Goal: Information Seeking & Learning: Learn about a topic

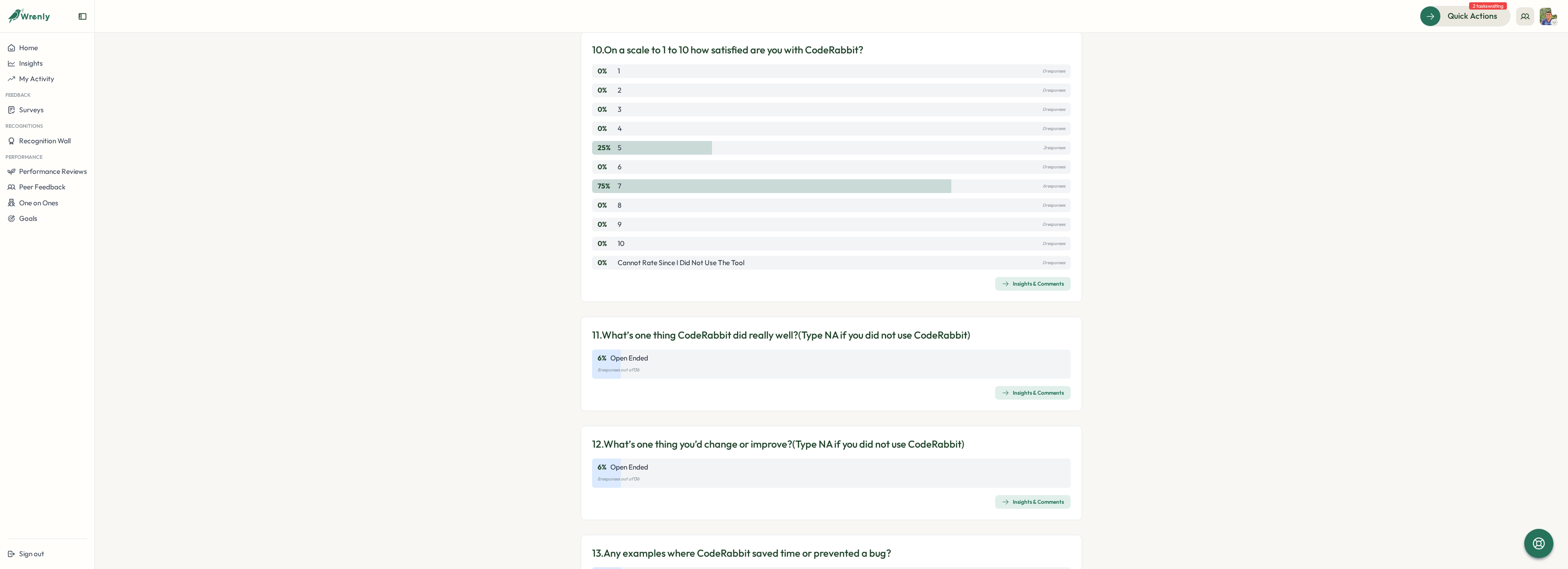
scroll to position [1730, 0]
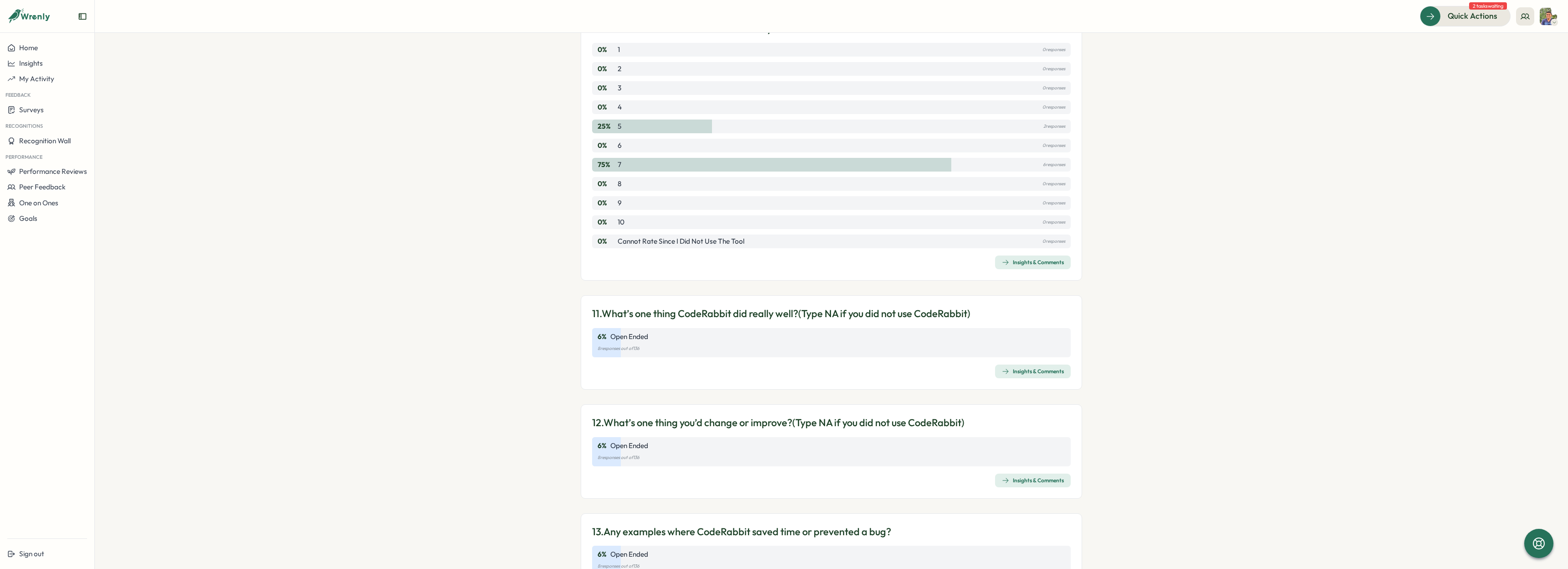
click at [1054, 367] on span "Insights & Comments" at bounding box center [1033, 371] width 62 height 13
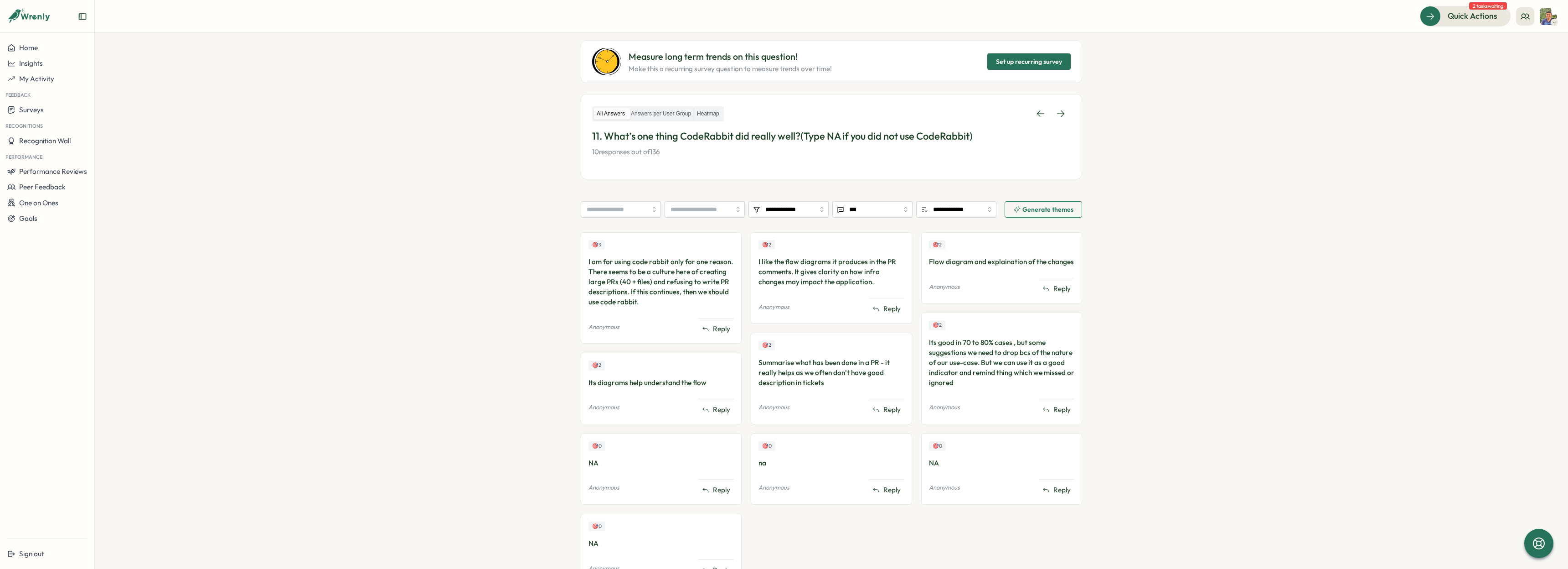
scroll to position [83, 0]
drag, startPoint x: 926, startPoint y: 258, endPoint x: 1073, endPoint y: 261, distance: 147.0
click at [1073, 261] on div "🎯 2 Flow diagram and explaination of the changes Anonymous Reply" at bounding box center [1001, 266] width 161 height 71
click at [594, 258] on div "I am for using code rabbit only for one reason. There seems to be a culture her…" at bounding box center [661, 280] width 145 height 50
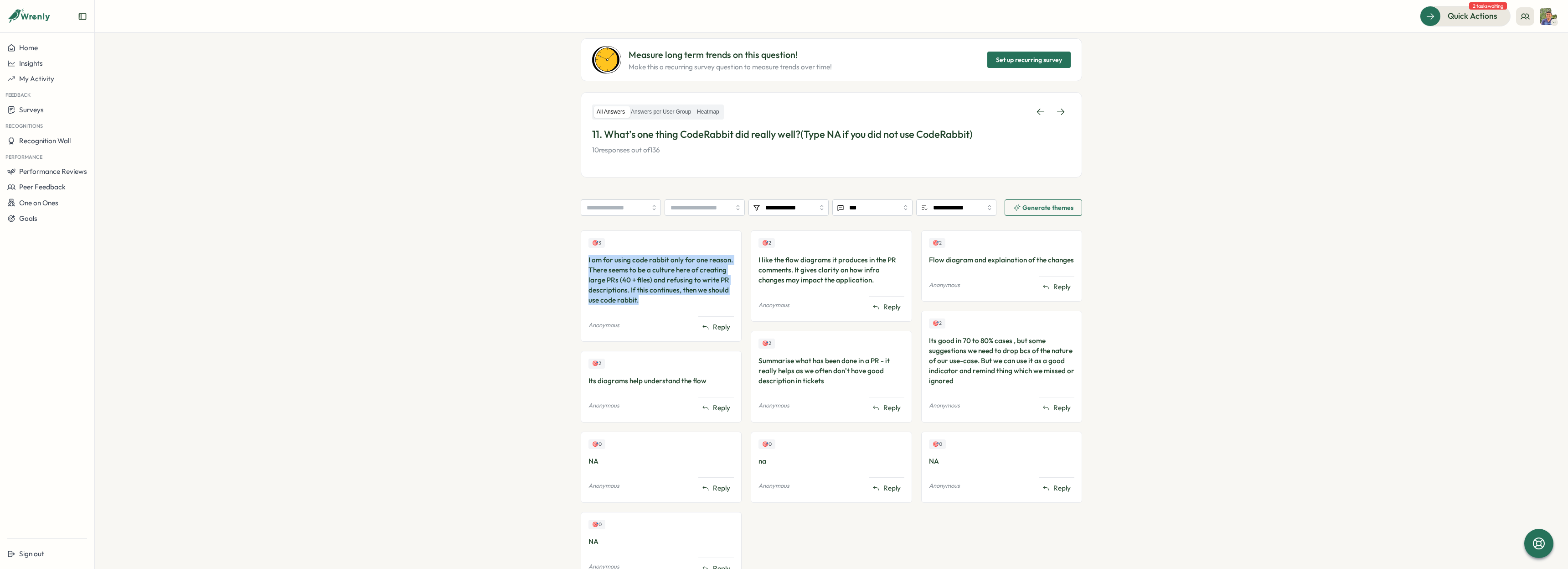
drag, startPoint x: 583, startPoint y: 258, endPoint x: 687, endPoint y: 305, distance: 114.1
click at [687, 305] on div "🎯 3 I am for using code rabbit only for one reason. There seems to be a culture…" at bounding box center [661, 286] width 161 height 111
click at [651, 305] on div "I am for using code rabbit only for one reason. There seems to be a culture her…" at bounding box center [661, 280] width 145 height 50
drag, startPoint x: 584, startPoint y: 262, endPoint x: 651, endPoint y: 300, distance: 77.0
click at [651, 300] on div "🎯 3 I am for using code rabbit only for one reason. There seems to be a culture…" at bounding box center [661, 286] width 161 height 111
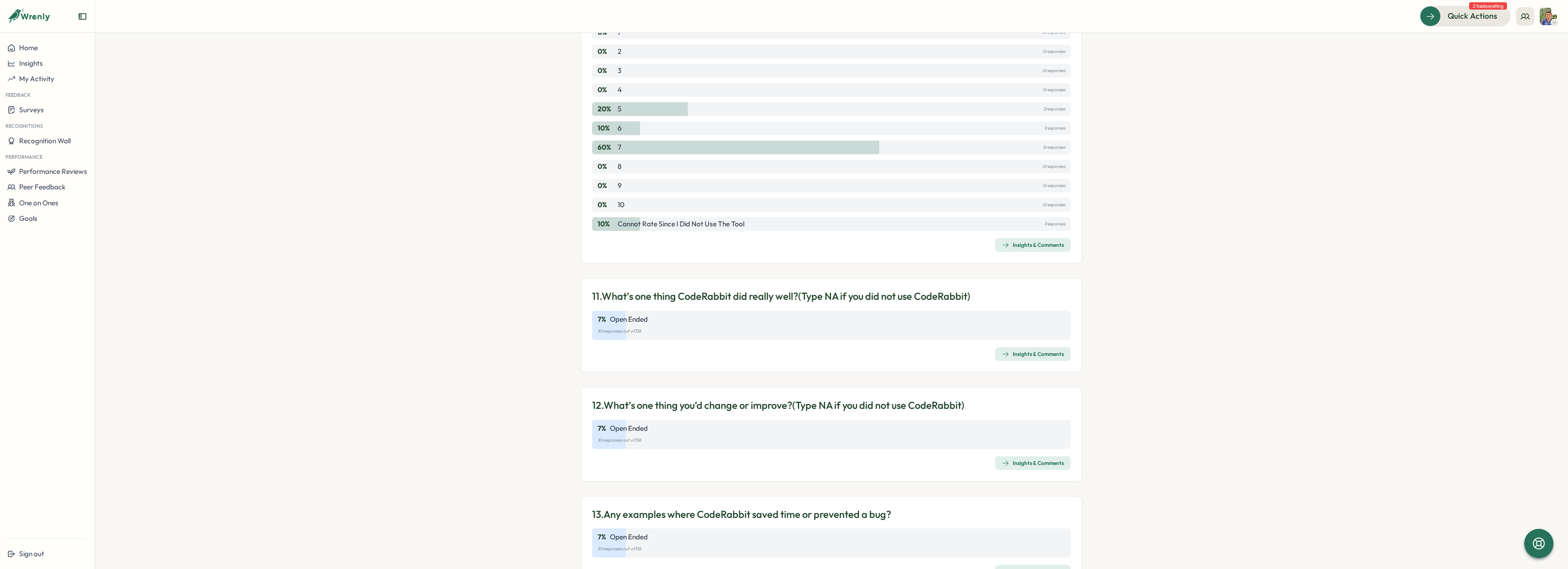
scroll to position [1790, 0]
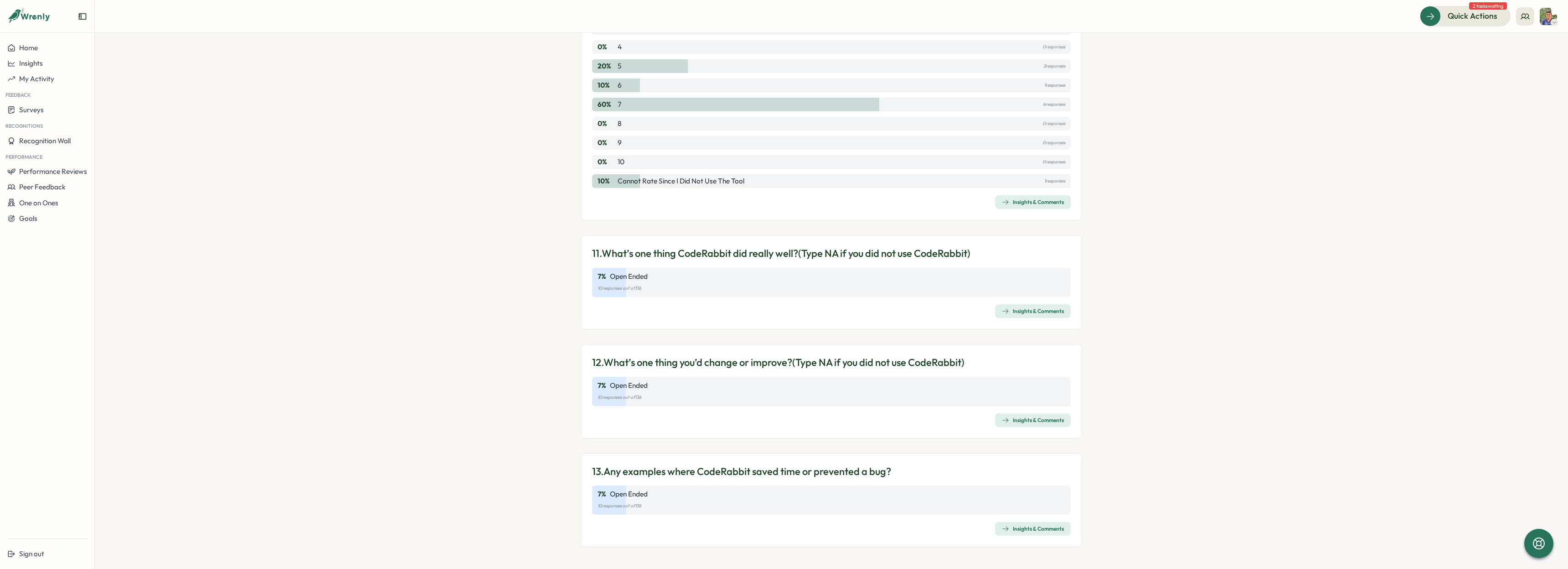
click at [1041, 426] on span "Insights & Comments" at bounding box center [1033, 420] width 62 height 13
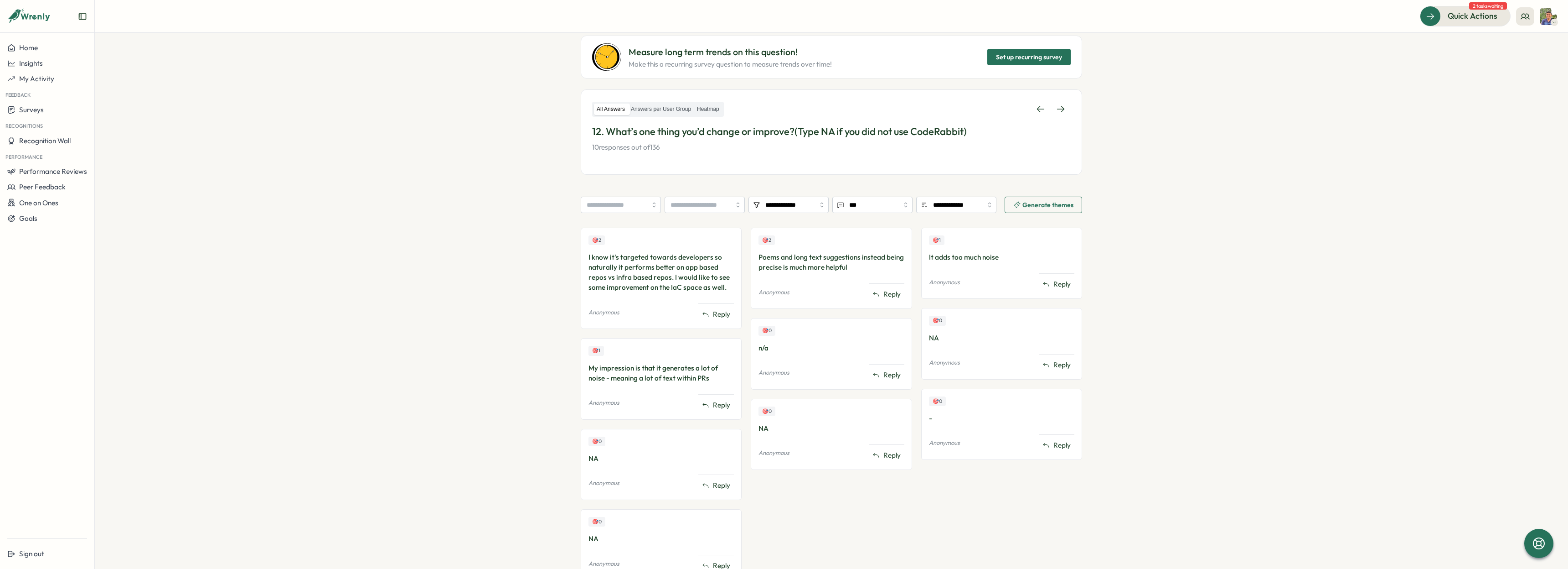
scroll to position [128, 0]
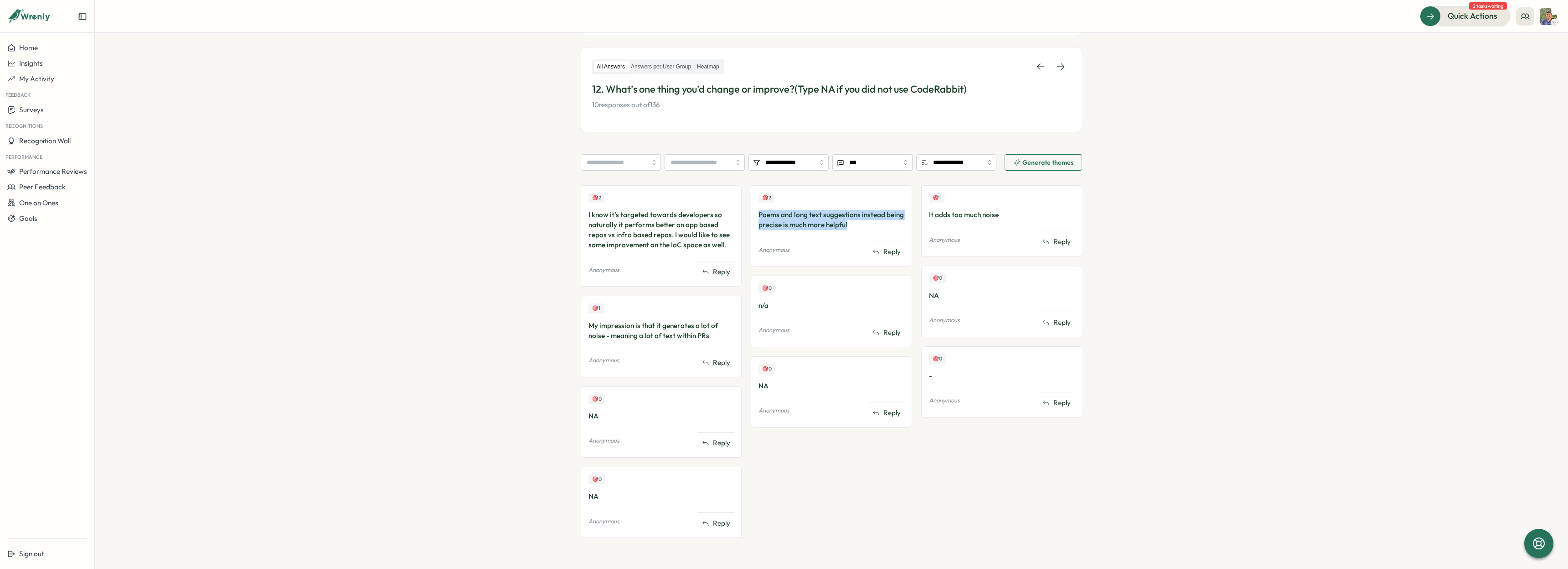
drag, startPoint x: 752, startPoint y: 215, endPoint x: 855, endPoint y: 223, distance: 103.3
click at [855, 223] on div "🎯 2 Poems and long text suggestions instead being precise is much more helpful …" at bounding box center [831, 225] width 161 height 81
click at [850, 226] on div "Poems and long text suggestions instead being precise is much more helpful" at bounding box center [831, 219] width 145 height 20
drag, startPoint x: 852, startPoint y: 225, endPoint x: 752, endPoint y: 217, distance: 100.3
click at [752, 217] on div "🎯 2 Poems and long text suggestions instead being precise is much more helpful …" at bounding box center [831, 225] width 161 height 81
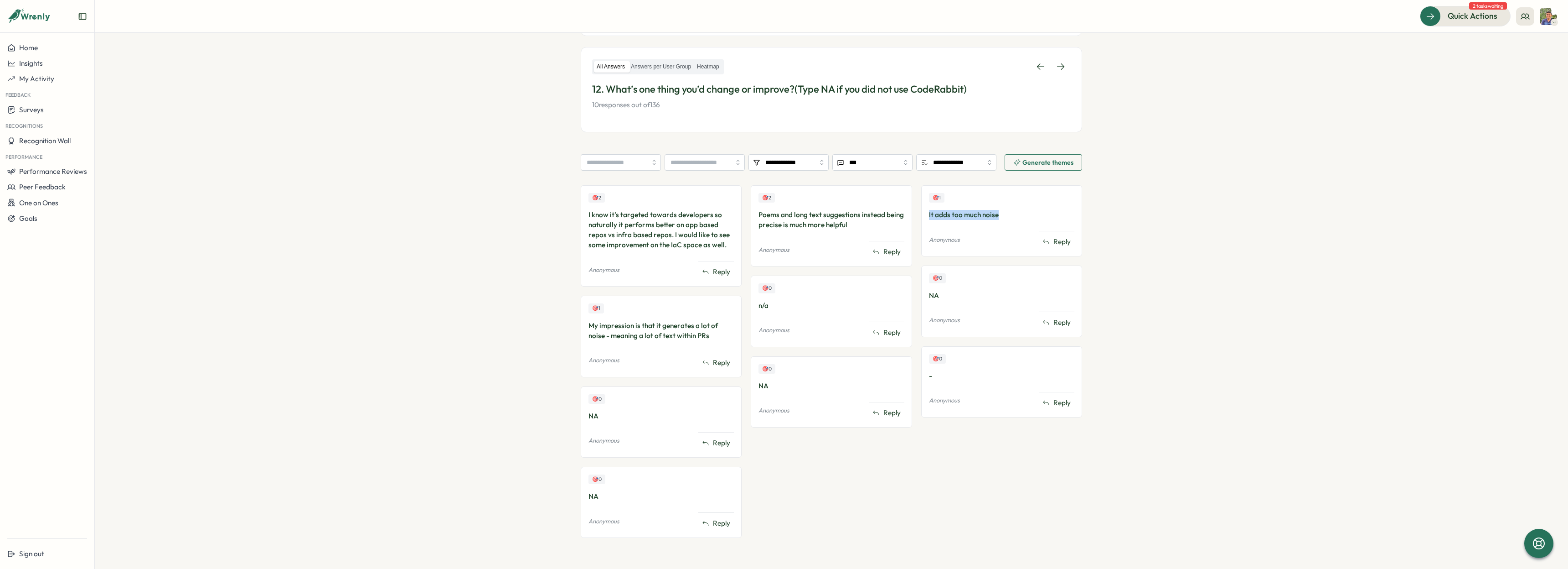
drag, startPoint x: 926, startPoint y: 214, endPoint x: 1015, endPoint y: 214, distance: 89.0
click at [1015, 214] on div "It adds too much noise" at bounding box center [1001, 214] width 145 height 10
click at [1009, 217] on div "It adds too much noise" at bounding box center [1001, 214] width 145 height 10
drag, startPoint x: 995, startPoint y: 215, endPoint x: 928, endPoint y: 215, distance: 67.0
click at [929, 215] on div "It adds too much noise" at bounding box center [1001, 214] width 145 height 10
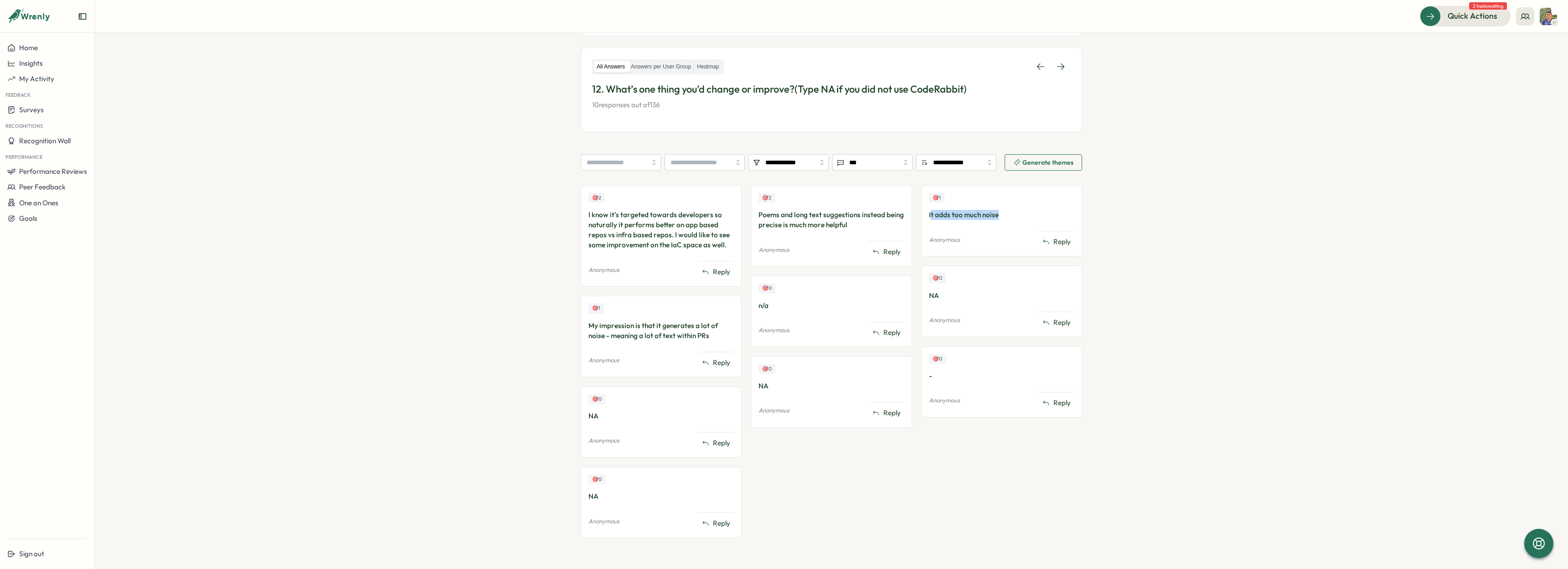
click at [985, 217] on div "It adds too much noise" at bounding box center [1001, 214] width 145 height 10
drag, startPoint x: 586, startPoint y: 215, endPoint x: 723, endPoint y: 246, distance: 140.5
click at [723, 246] on div "🎯 2 I know it's targeted towards developers so naturally it performs better on …" at bounding box center [661, 236] width 161 height 101
click at [640, 231] on div "I know it's targeted towards developers so naturally it performs better on app …" at bounding box center [661, 230] width 145 height 40
drag, startPoint x: 668, startPoint y: 245, endPoint x: 723, endPoint y: 241, distance: 55.1
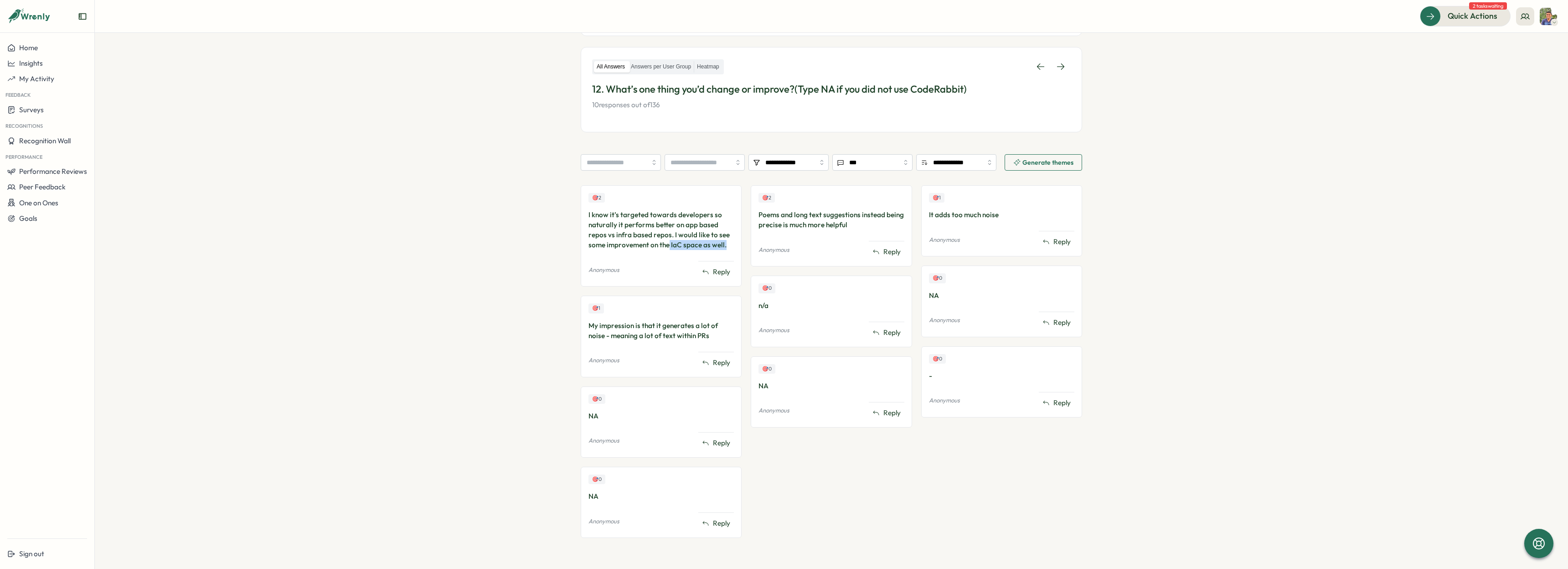
click at [723, 241] on div "I know it's targeted towards developers so naturally it performs better on app …" at bounding box center [661, 230] width 145 height 40
click at [682, 241] on div "I know it's targeted towards developers so naturally it performs better on app …" at bounding box center [661, 230] width 145 height 40
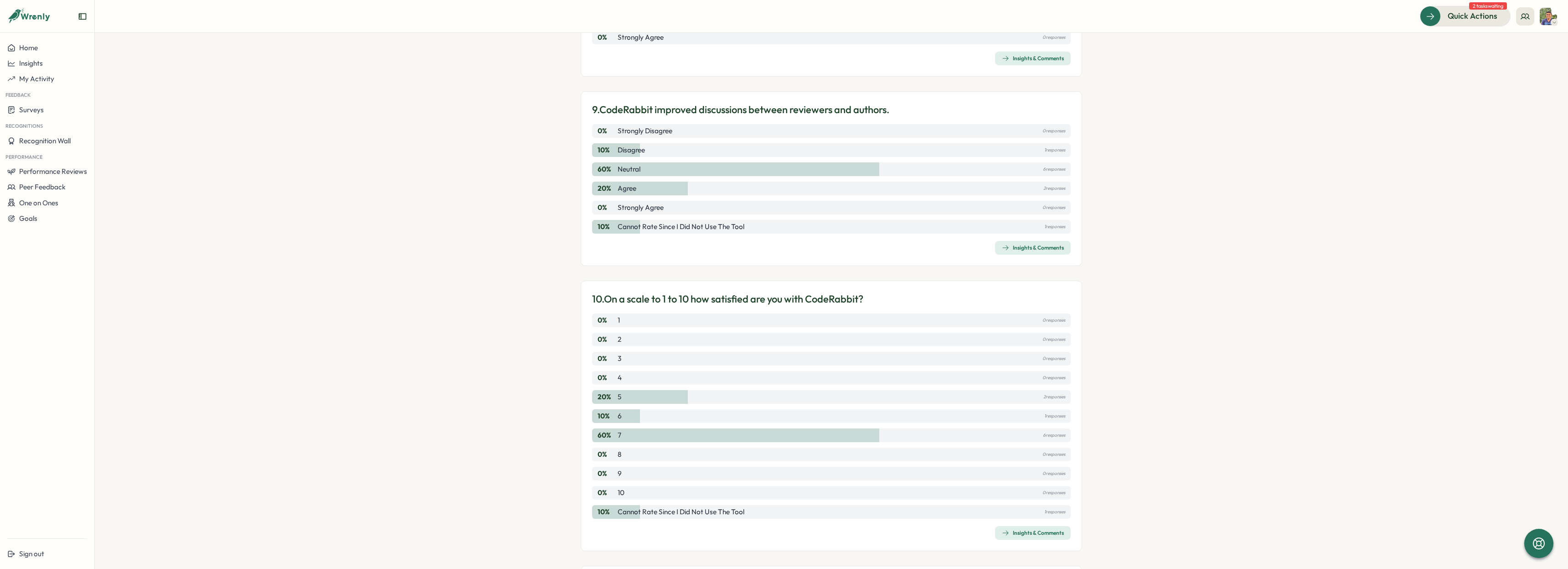
scroll to position [1790, 0]
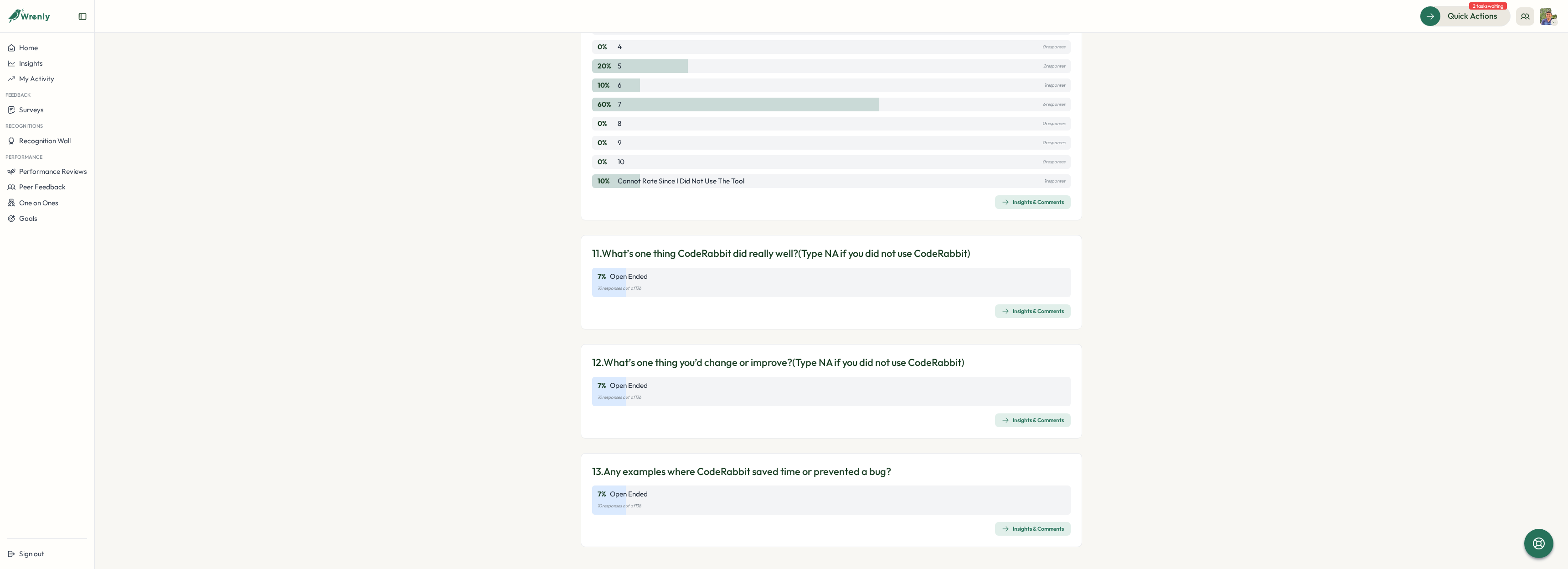
click at [1030, 526] on div "Insights & Comments" at bounding box center [1033, 529] width 62 height 7
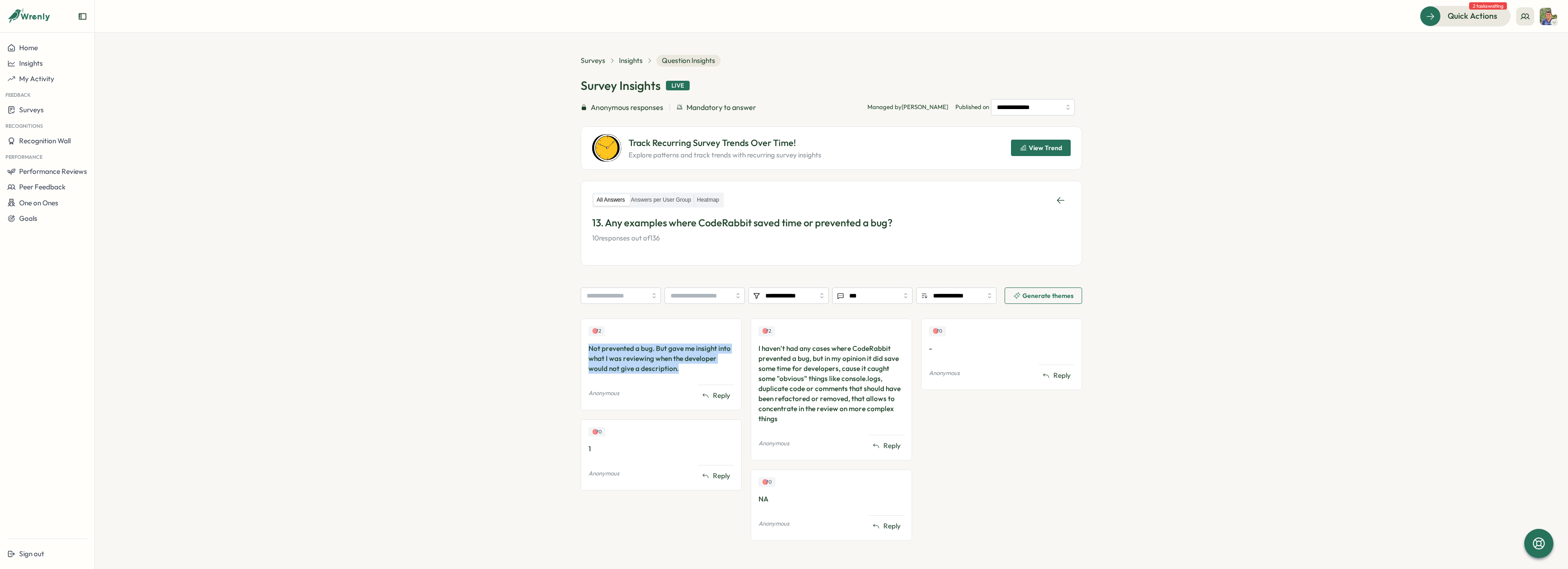
drag, startPoint x: 586, startPoint y: 346, endPoint x: 682, endPoint y: 368, distance: 98.5
click at [682, 368] on div "Not prevented a bug. But gave me insight into what I was reviewing when the dev…" at bounding box center [661, 358] width 145 height 30
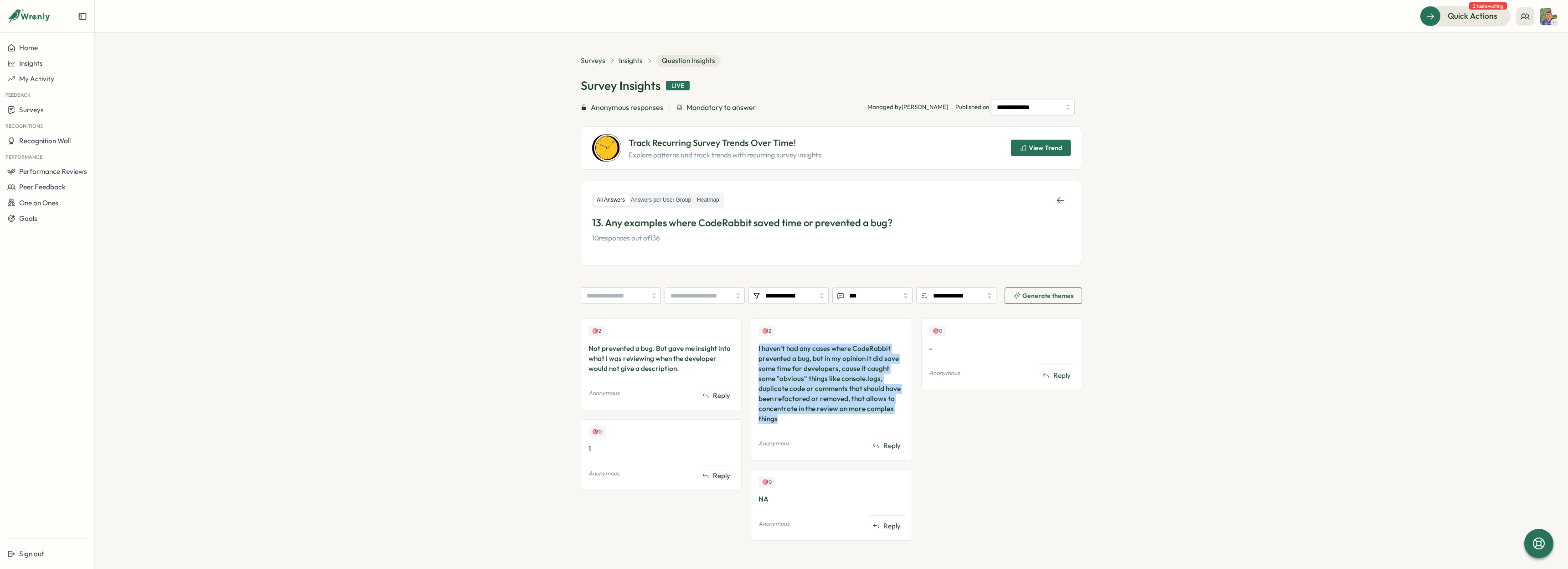
drag, startPoint x: 756, startPoint y: 346, endPoint x: 808, endPoint y: 417, distance: 88.0
click at [808, 417] on div "🎯 2 I haven't had any cases where CodeRabbit prevented a bug, but in my opinion…" at bounding box center [831, 389] width 161 height 141
